Goal: Task Accomplishment & Management: Manage account settings

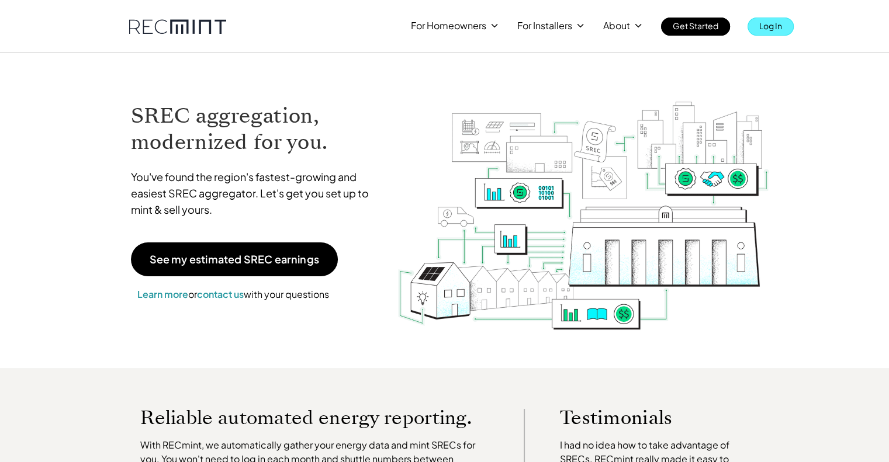
click at [761, 28] on p "Log In" at bounding box center [770, 26] width 23 height 16
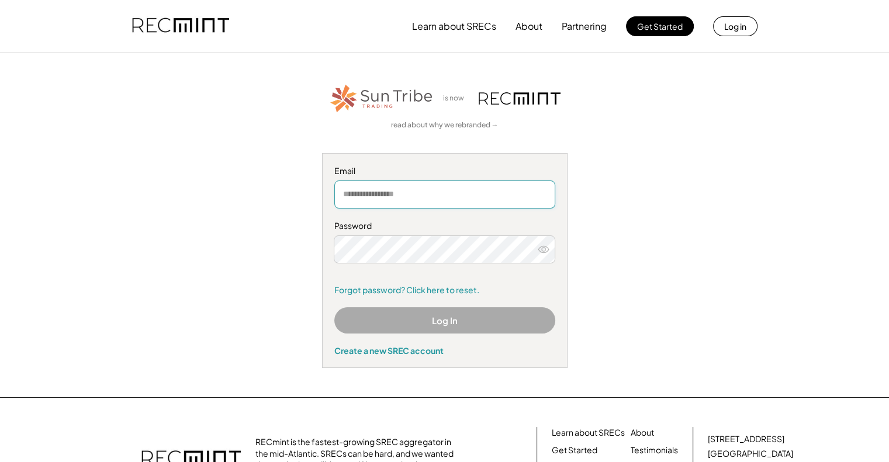
click at [419, 195] on input "email" at bounding box center [444, 195] width 221 height 28
type input "**********"
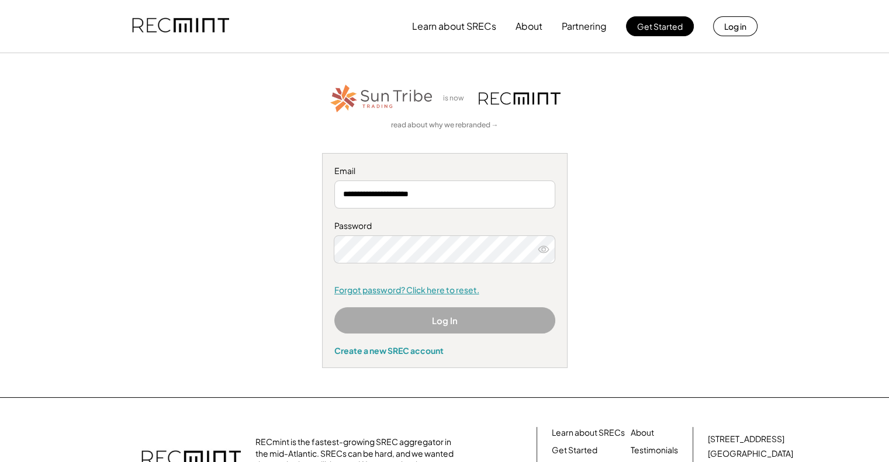
click at [400, 290] on link "Forgot password? Click here to reset." at bounding box center [444, 291] width 221 height 12
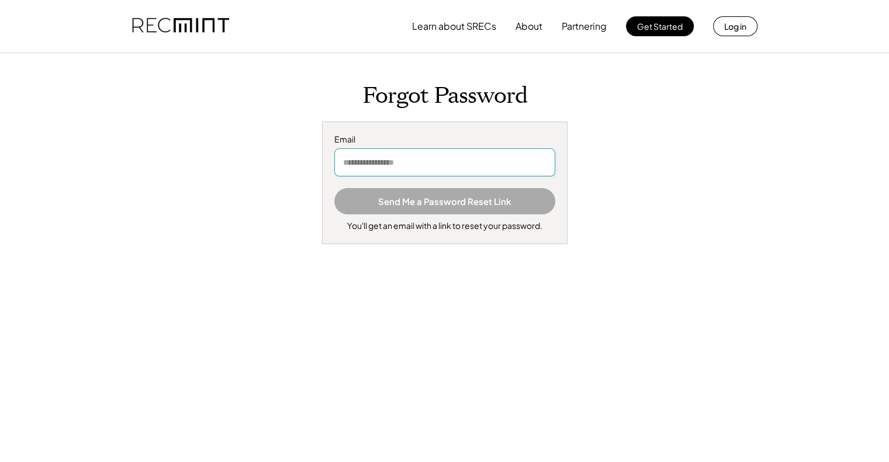
click at [397, 161] on input "email" at bounding box center [444, 162] width 221 height 28
type input "**********"
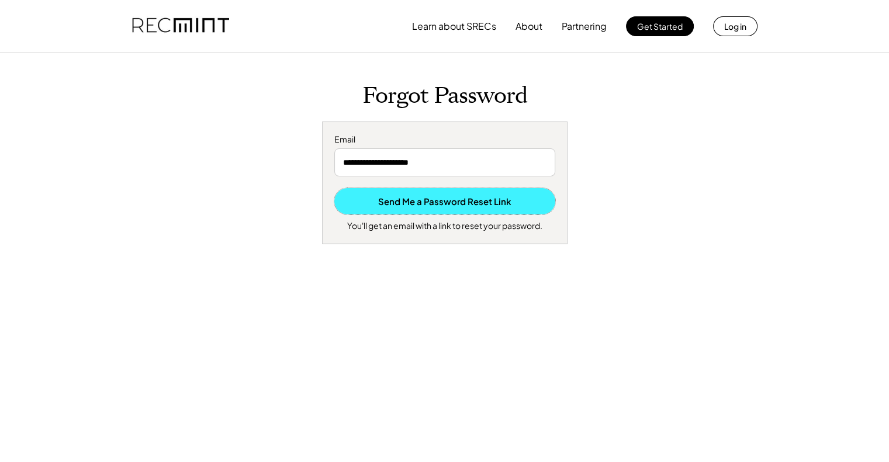
click at [421, 200] on button "Send Me a Password Reset Link" at bounding box center [444, 201] width 221 height 26
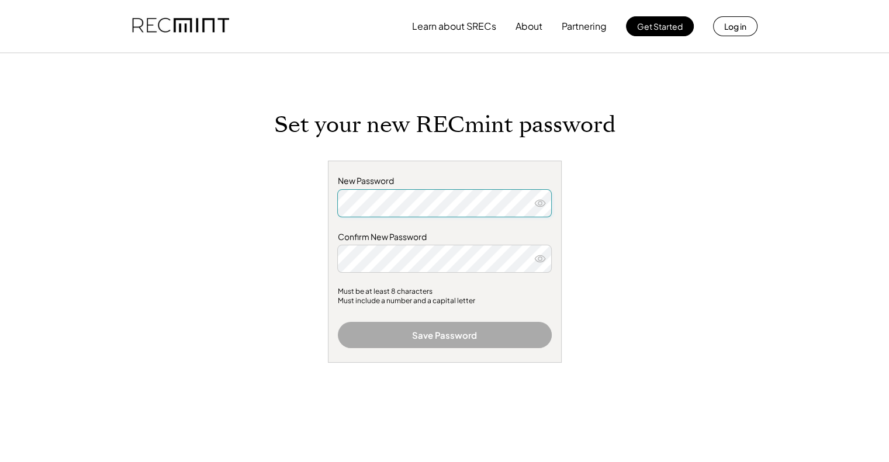
click at [275, 205] on div "Set your new RECmint password New Password Confirm New Password Must be at leas…" at bounding box center [445, 322] width 468 height 421
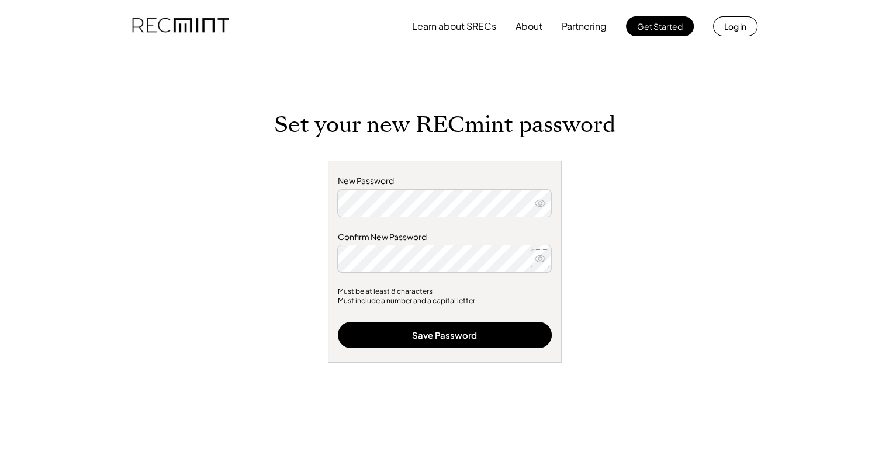
click at [540, 257] on icon at bounding box center [540, 259] width 12 height 12
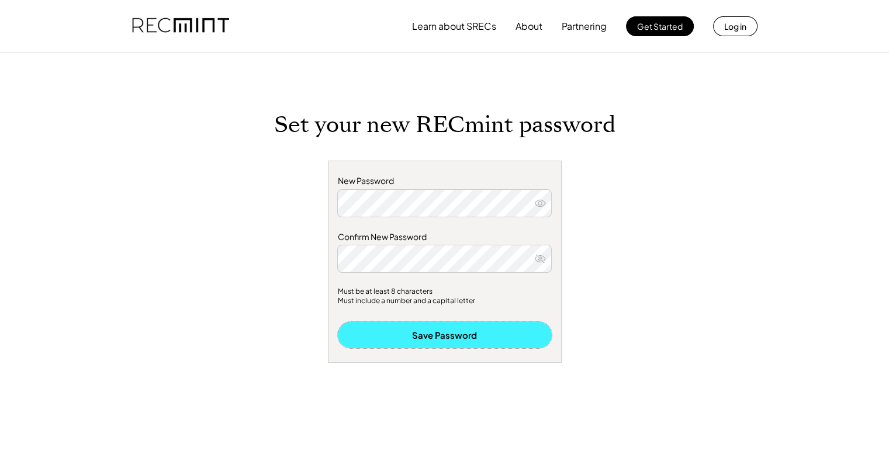
click at [414, 335] on button "Save Password" at bounding box center [445, 335] width 214 height 26
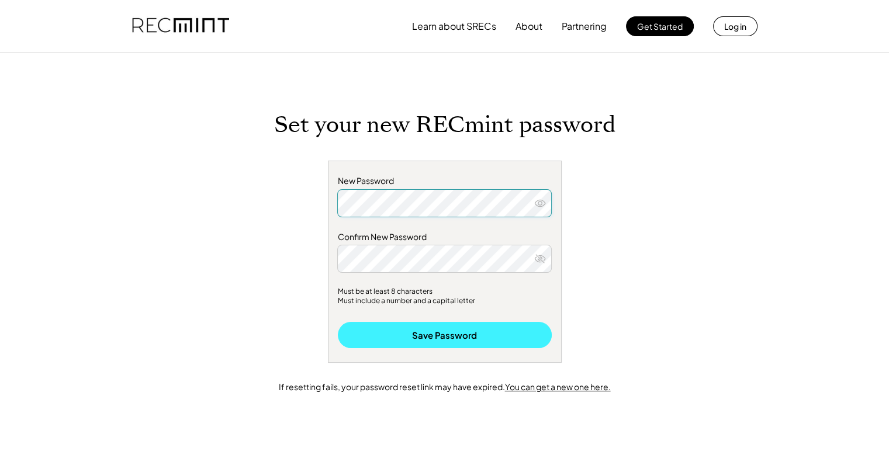
click at [414, 332] on button "Save Password" at bounding box center [445, 335] width 214 height 26
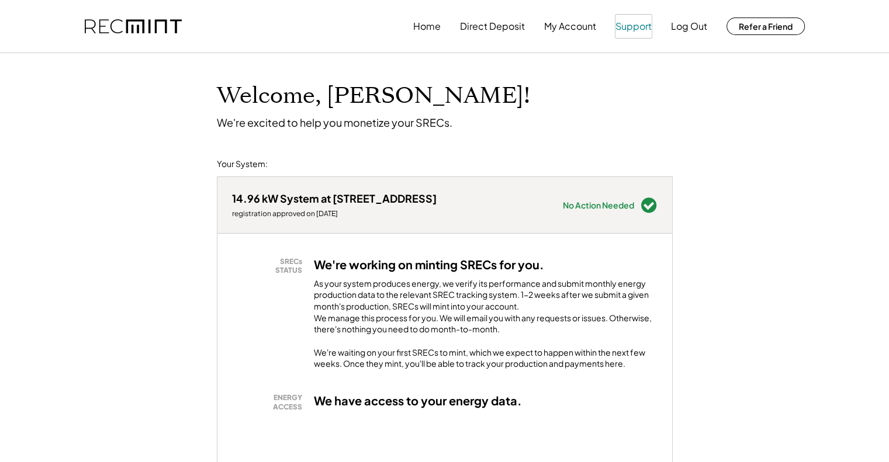
click at [630, 30] on button "Support" at bounding box center [633, 26] width 36 height 23
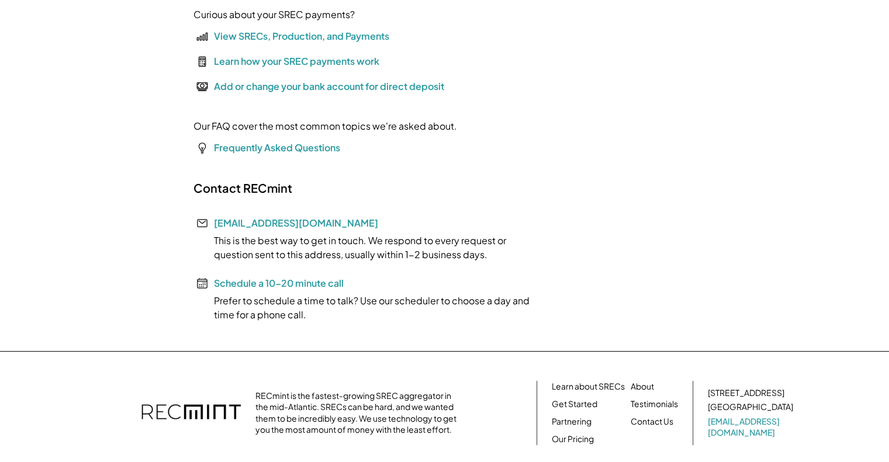
scroll to position [174, 0]
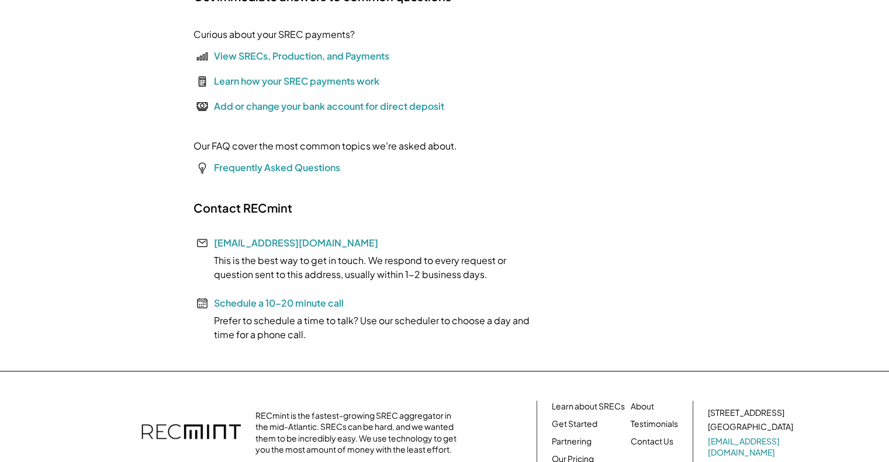
click at [289, 108] on div "Add or change your bank account for direct deposit" at bounding box center [329, 106] width 230 height 14
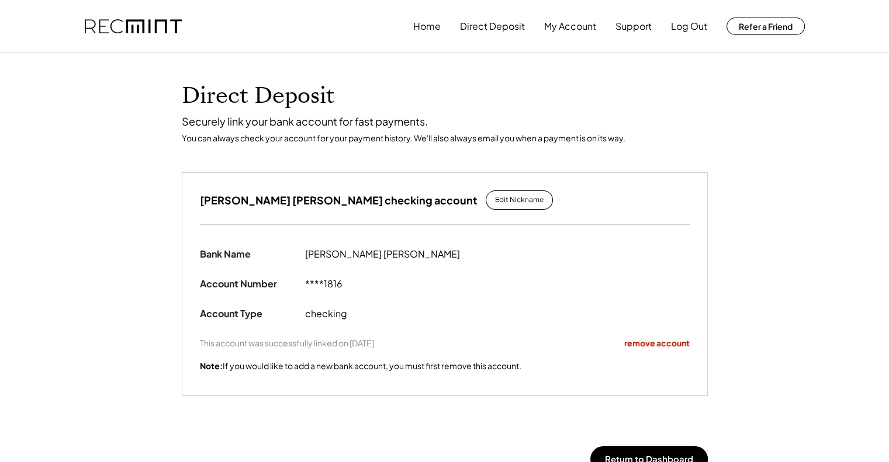
drag, startPoint x: 895, startPoint y: 178, endPoint x: 838, endPoint y: 91, distance: 104.4
click at [838, 91] on html "Home Direct Deposit My Account Support Log Out Refer a Friend Direct Deposit Se…" at bounding box center [444, 231] width 889 height 462
click at [573, 22] on button "My Account" at bounding box center [570, 26] width 52 height 23
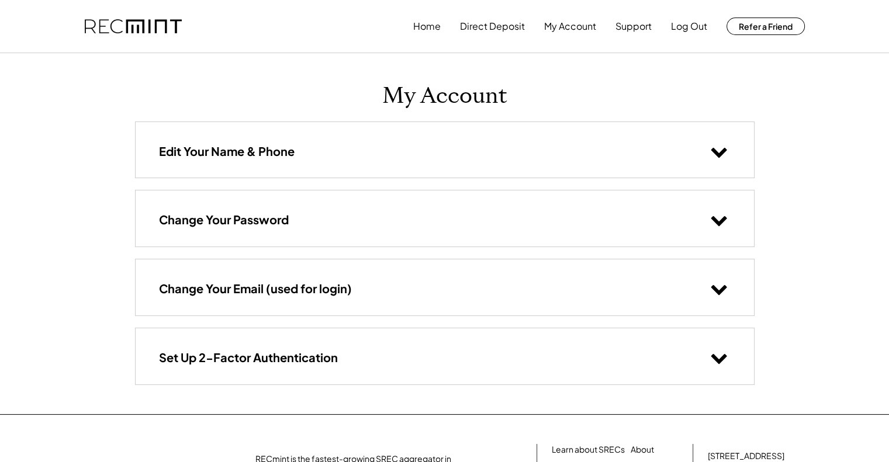
drag, startPoint x: 0, startPoint y: 0, endPoint x: 884, endPoint y: -71, distance: 886.4
click at [884, 0] on html "Home Direct Deposit My Account Support Log Out Refer a Friend My Account Edit Y…" at bounding box center [444, 231] width 889 height 462
click at [423, 32] on button "Home" at bounding box center [426, 26] width 27 height 23
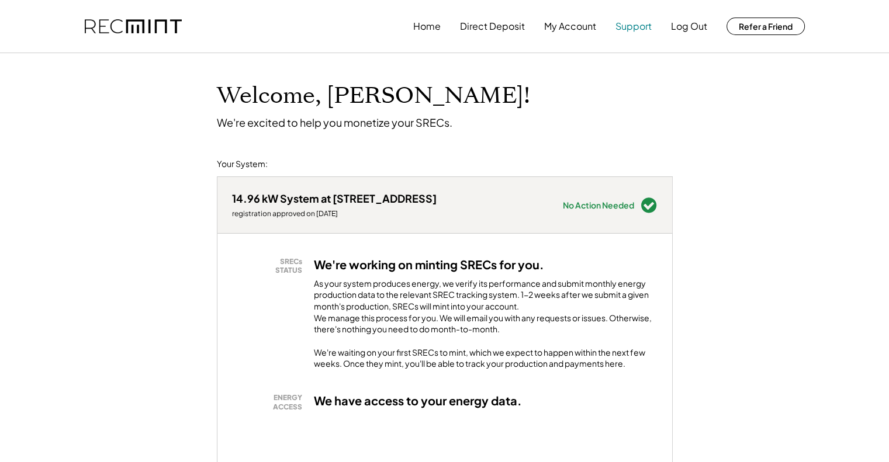
click at [642, 29] on button "Support" at bounding box center [633, 26] width 36 height 23
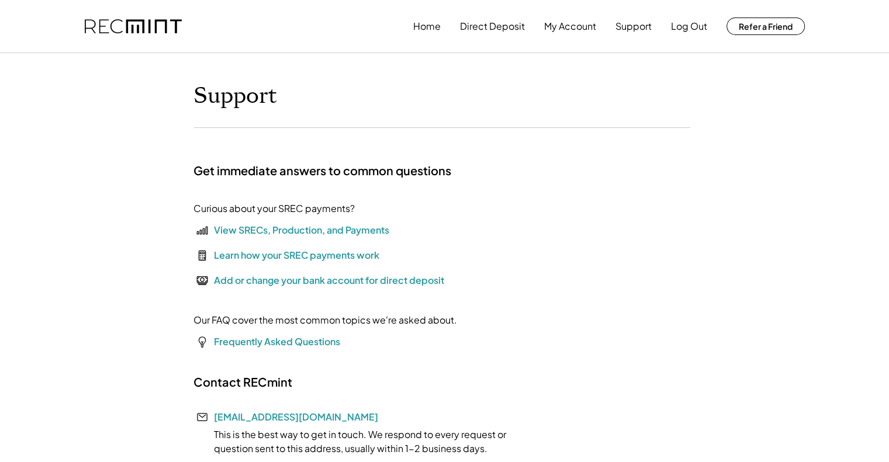
click at [360, 230] on div "View SRECs, Production, and Payments" at bounding box center [301, 230] width 175 height 14
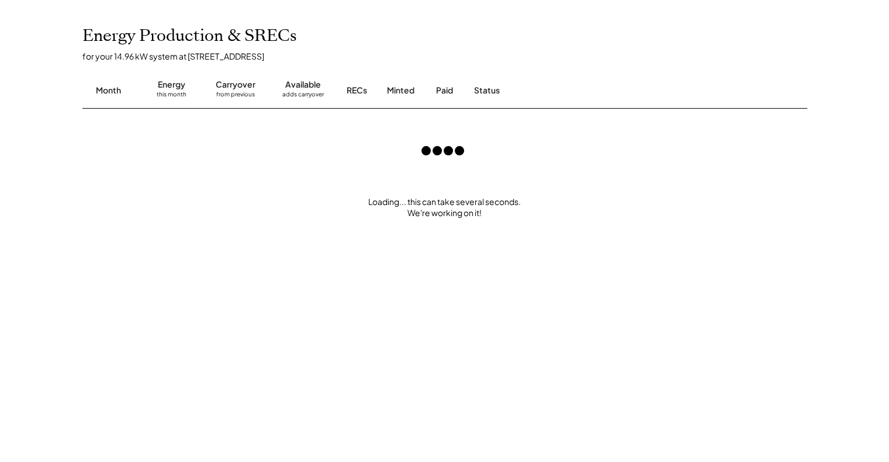
scroll to position [269, 0]
